Goal: Task Accomplishment & Management: Manage account settings

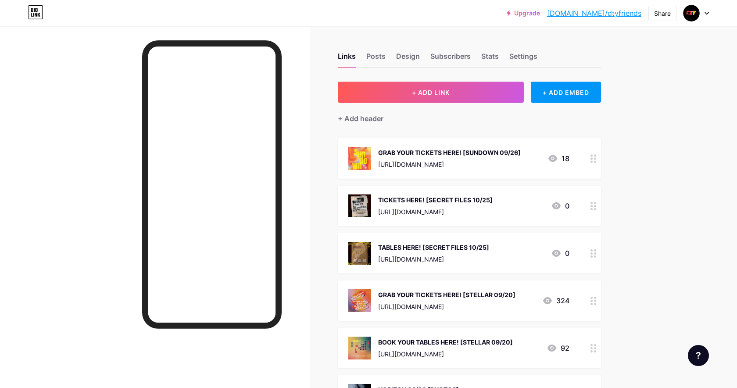
click at [595, 208] on icon at bounding box center [593, 206] width 6 height 8
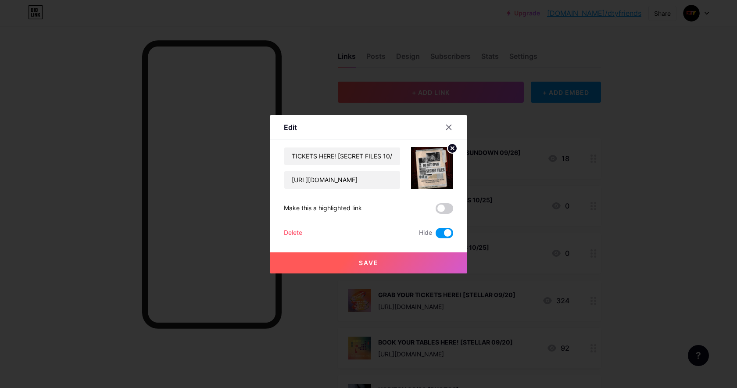
click at [439, 232] on span at bounding box center [444, 233] width 18 height 11
click at [435, 235] on input "checkbox" at bounding box center [435, 235] width 0 height 0
click at [429, 258] on button "Save" at bounding box center [368, 262] width 197 height 21
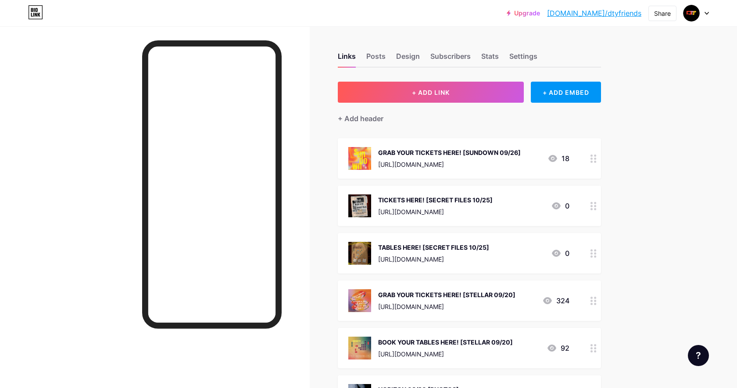
click at [592, 255] on icon at bounding box center [593, 253] width 6 height 8
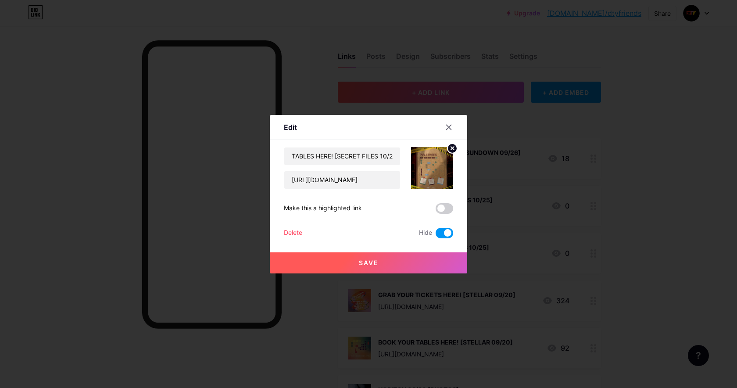
click at [443, 234] on span at bounding box center [444, 233] width 18 height 11
click at [435, 235] on input "checkbox" at bounding box center [435, 235] width 0 height 0
click at [423, 259] on button "Save" at bounding box center [368, 262] width 197 height 21
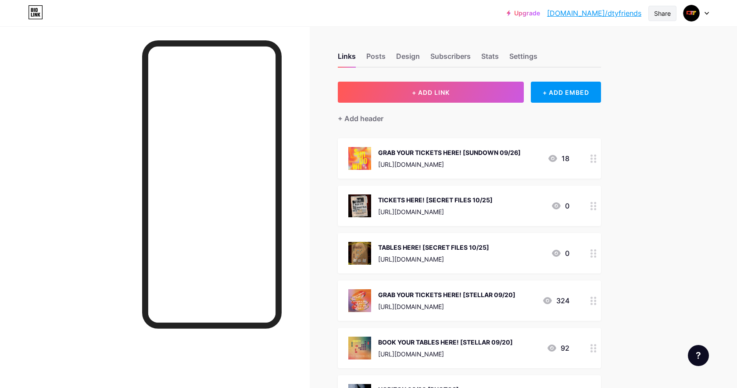
click at [654, 15] on div "Share" at bounding box center [662, 13] width 17 height 9
click at [611, 46] on div "Copy link" at bounding box center [610, 45] width 131 height 21
